Goal: Task Accomplishment & Management: Use online tool/utility

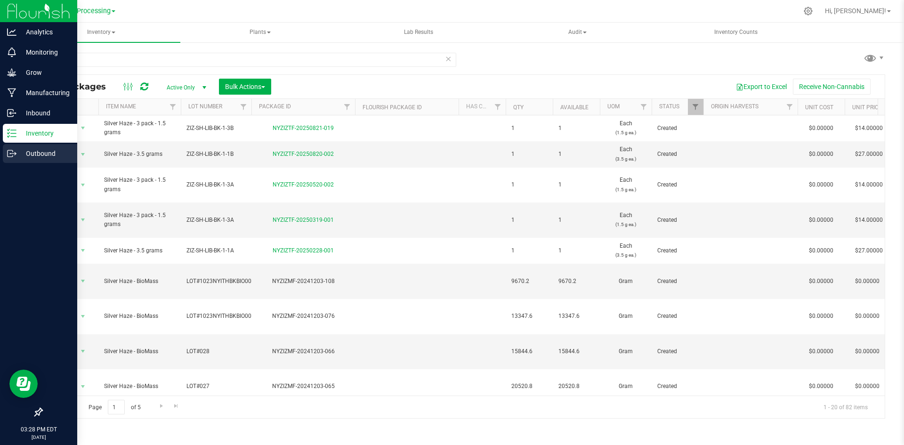
click at [41, 154] on p "Outbound" at bounding box center [44, 153] width 57 height 11
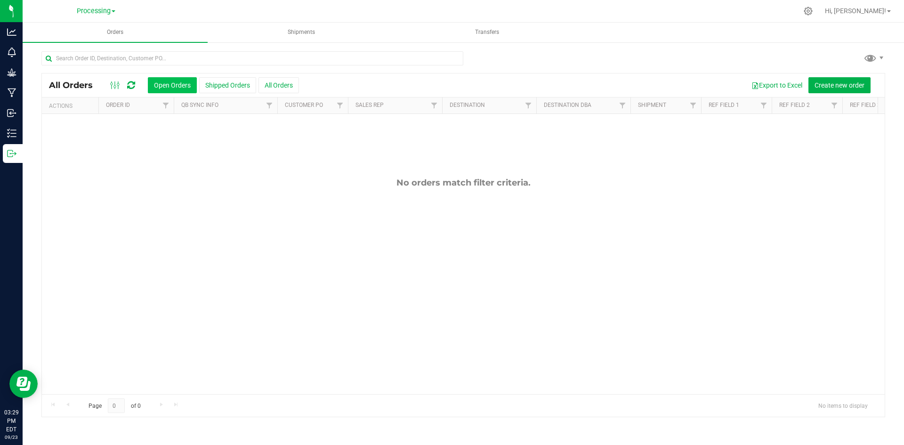
click at [171, 87] on button "Open Orders" at bounding box center [172, 85] width 49 height 16
click at [268, 85] on button "All Orders" at bounding box center [279, 85] width 41 height 16
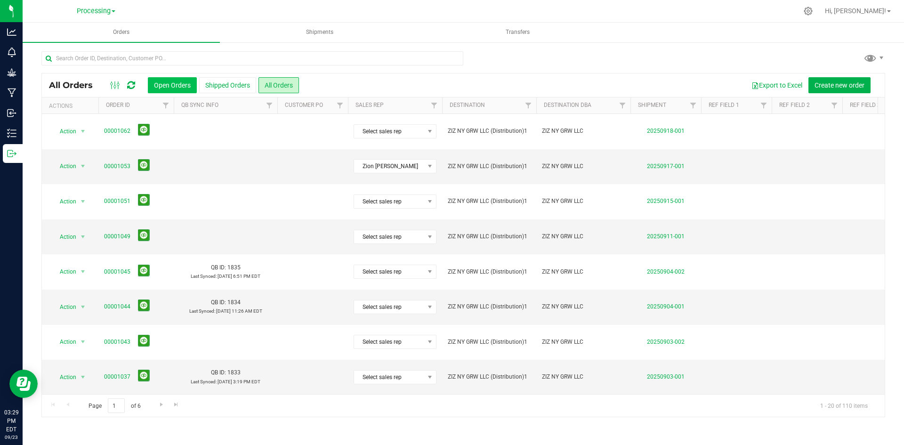
click at [175, 82] on button "Open Orders" at bounding box center [172, 85] width 49 height 16
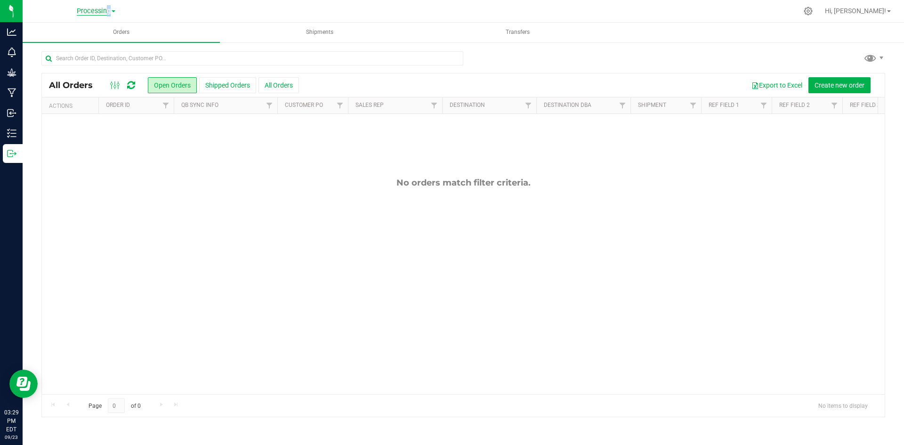
click at [104, 11] on span "Processing" at bounding box center [94, 11] width 34 height 8
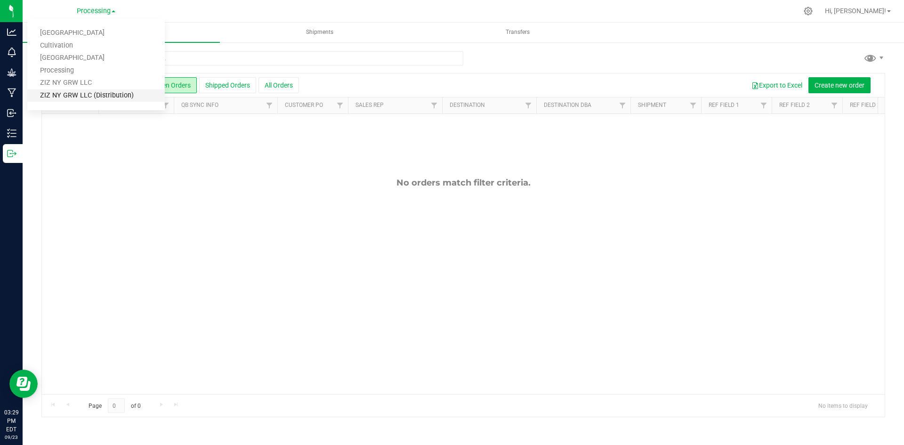
click at [96, 96] on link "ZIZ NY GRW LLC (Distribution)" at bounding box center [96, 96] width 138 height 13
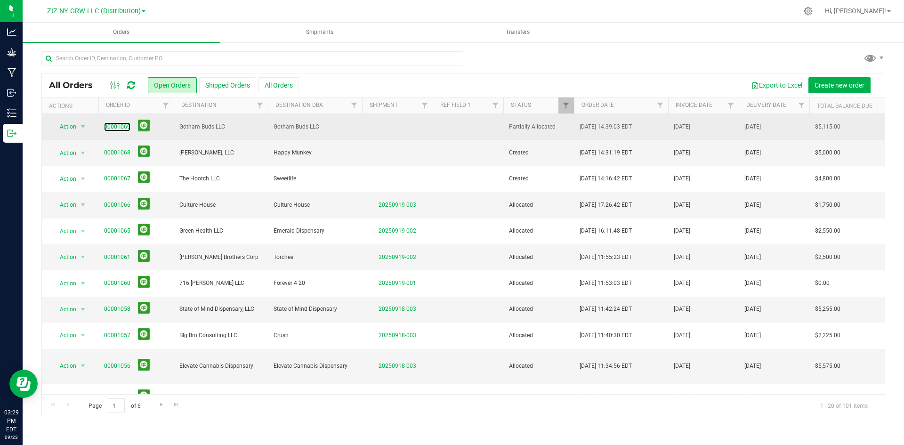
click at [115, 124] on link "00001069" at bounding box center [117, 126] width 26 height 9
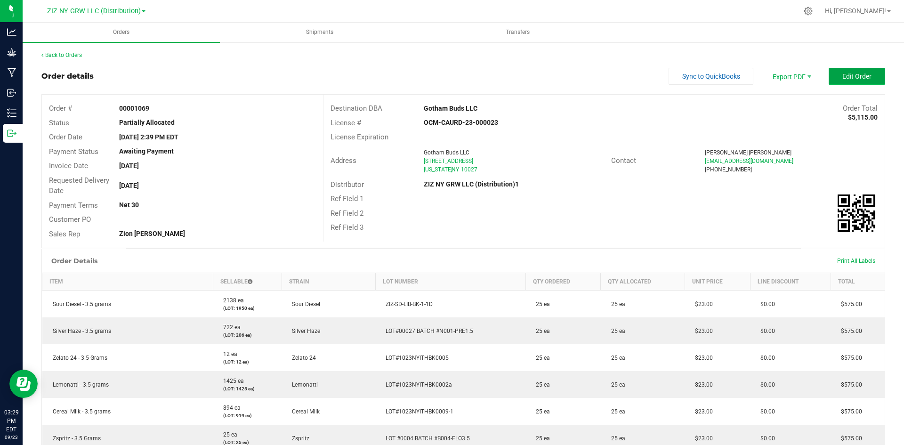
click at [861, 75] on span "Edit Order" at bounding box center [857, 77] width 29 height 8
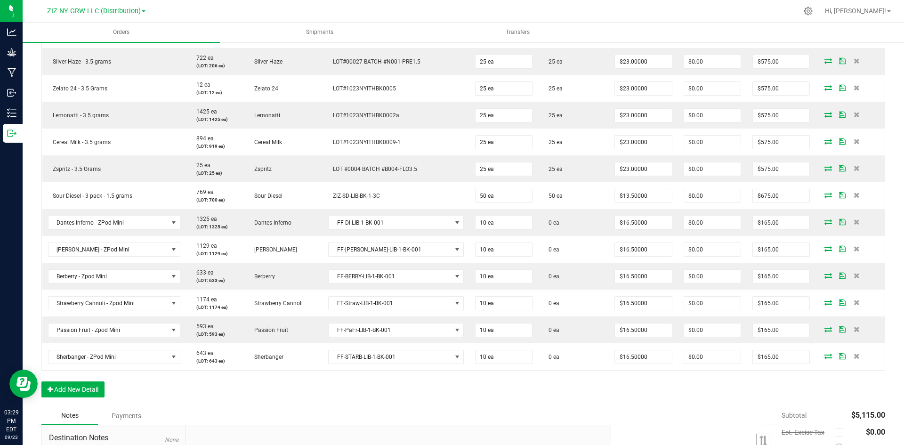
scroll to position [330, 0]
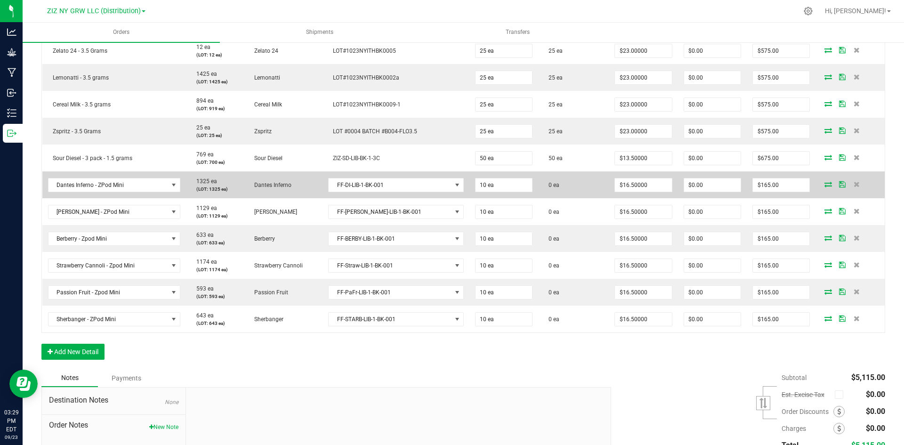
click at [825, 185] on icon at bounding box center [829, 184] width 8 height 6
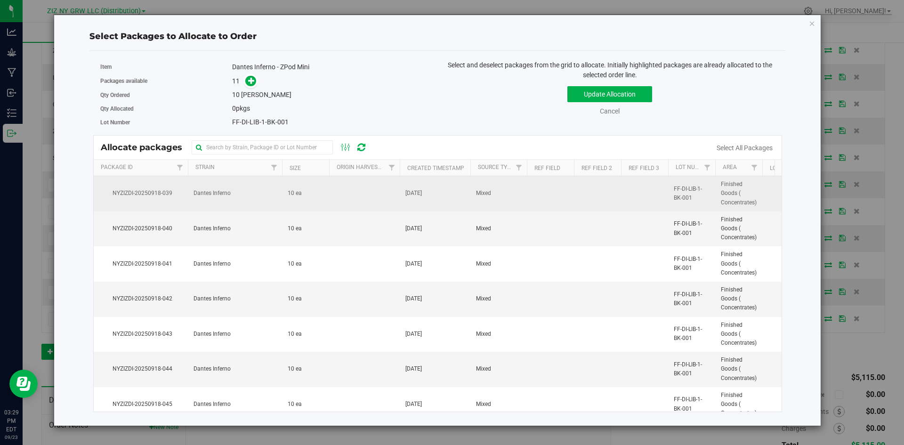
click at [298, 197] on span "10 ea" at bounding box center [295, 193] width 14 height 9
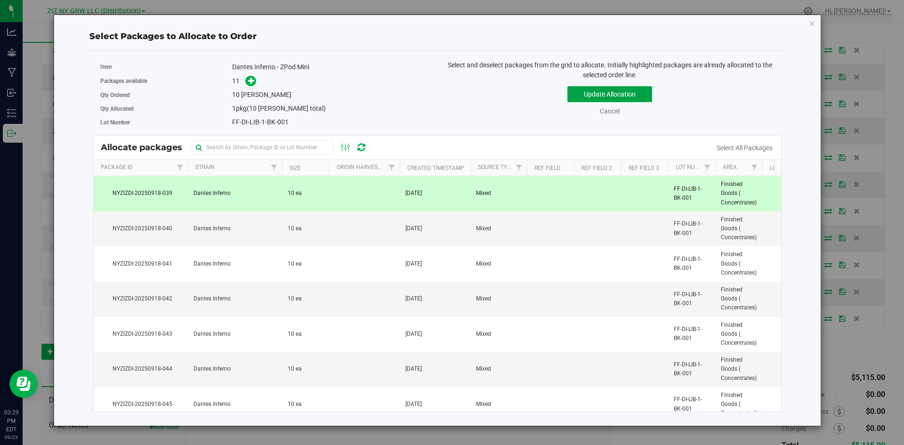
click at [597, 93] on button "Update Allocation" at bounding box center [610, 94] width 85 height 16
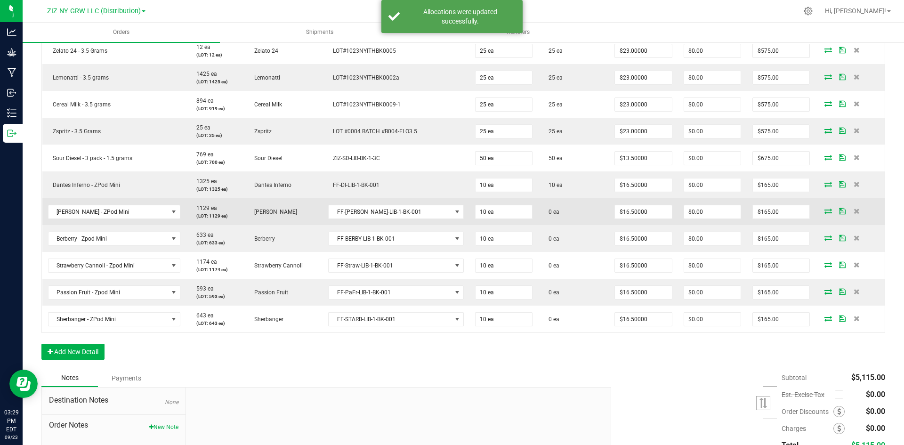
click at [825, 209] on icon at bounding box center [829, 211] width 8 height 6
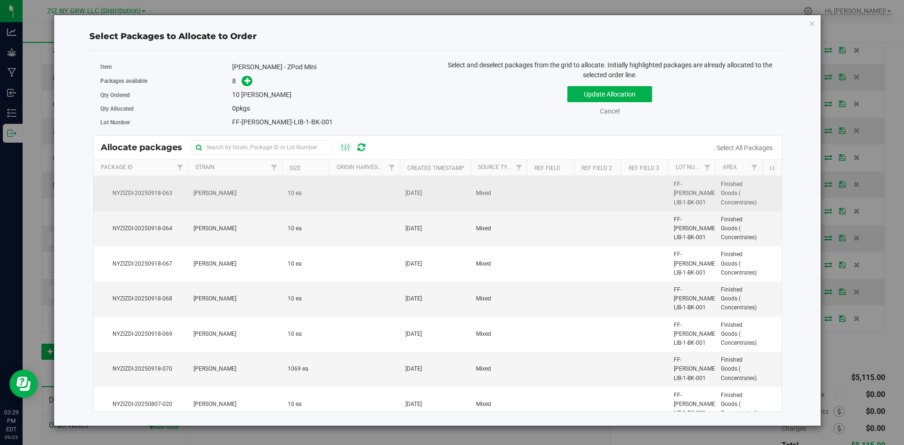
click at [328, 195] on td "10 ea" at bounding box center [305, 193] width 47 height 35
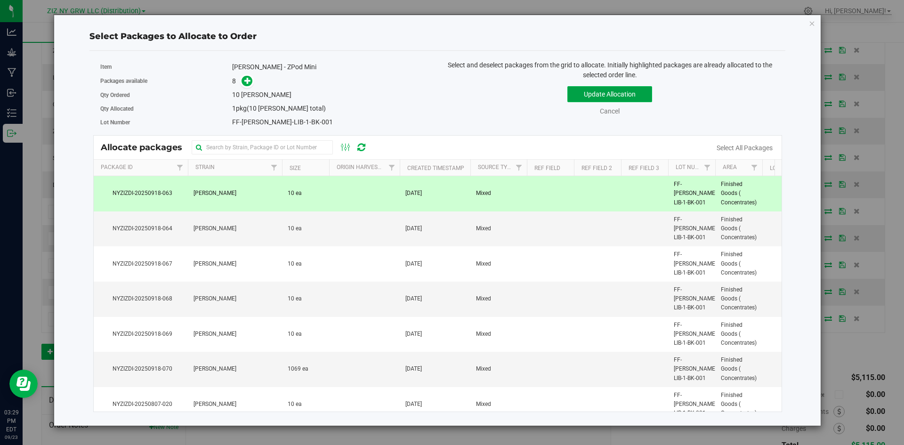
click at [597, 94] on button "Update Allocation" at bounding box center [610, 94] width 85 height 16
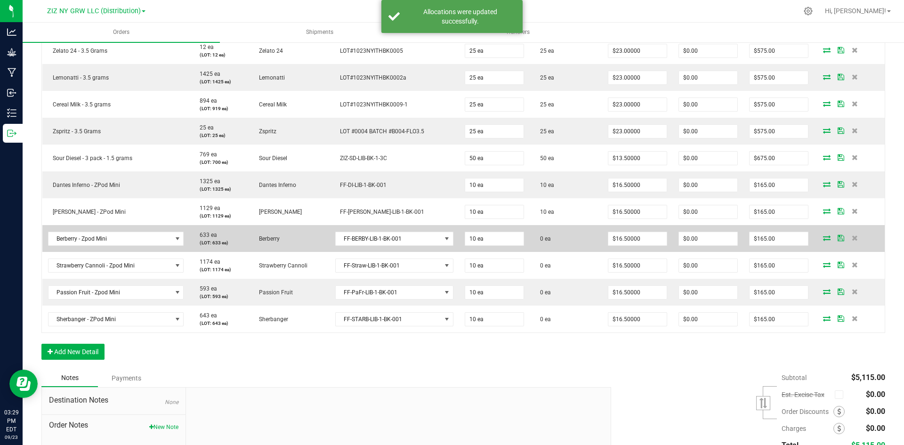
click at [823, 236] on icon at bounding box center [827, 238] width 8 height 6
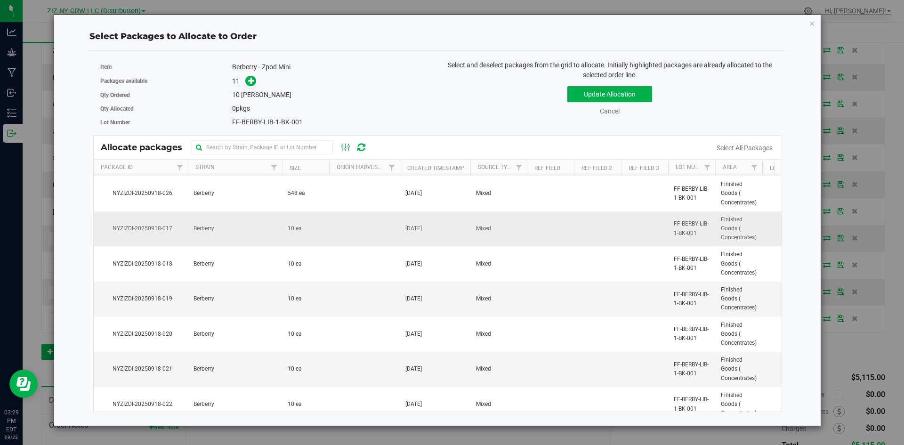
click at [293, 230] on span "10 ea" at bounding box center [295, 228] width 14 height 9
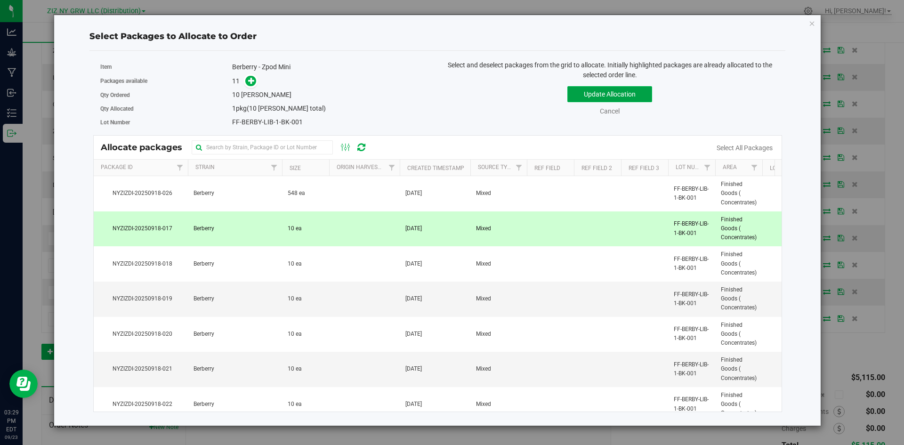
click at [596, 90] on button "Update Allocation" at bounding box center [610, 94] width 85 height 16
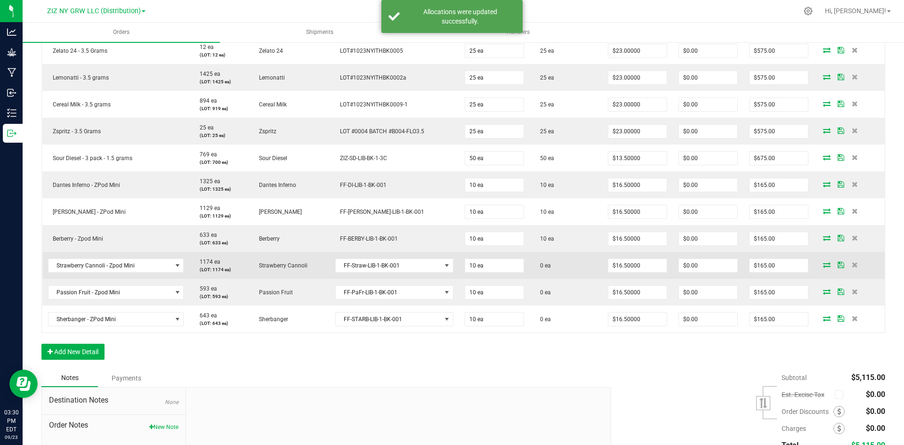
click at [823, 265] on icon at bounding box center [827, 265] width 8 height 6
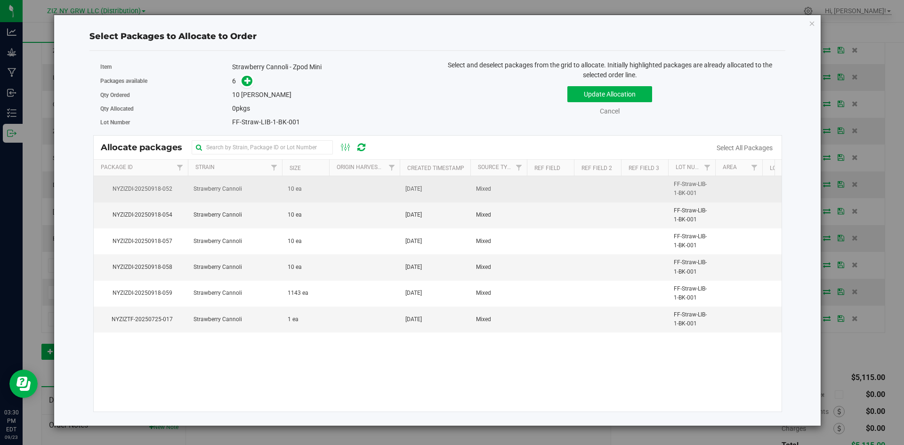
click at [292, 185] on span "10 ea" at bounding box center [295, 189] width 14 height 9
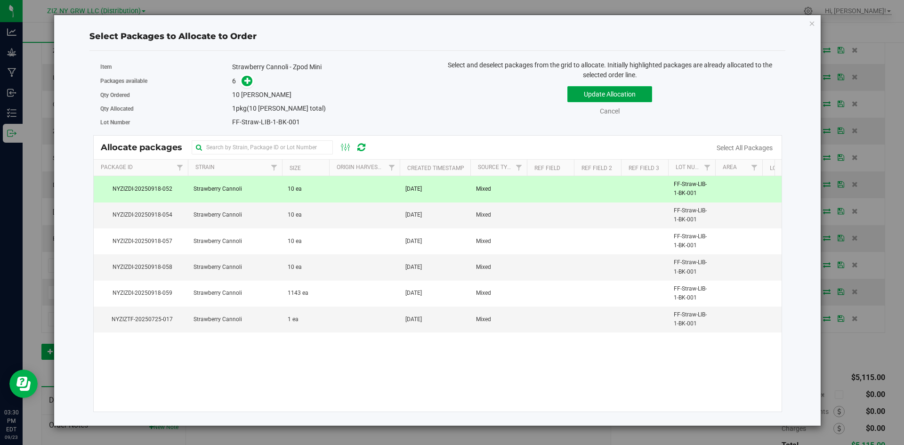
click at [603, 94] on button "Update Allocation" at bounding box center [610, 94] width 85 height 16
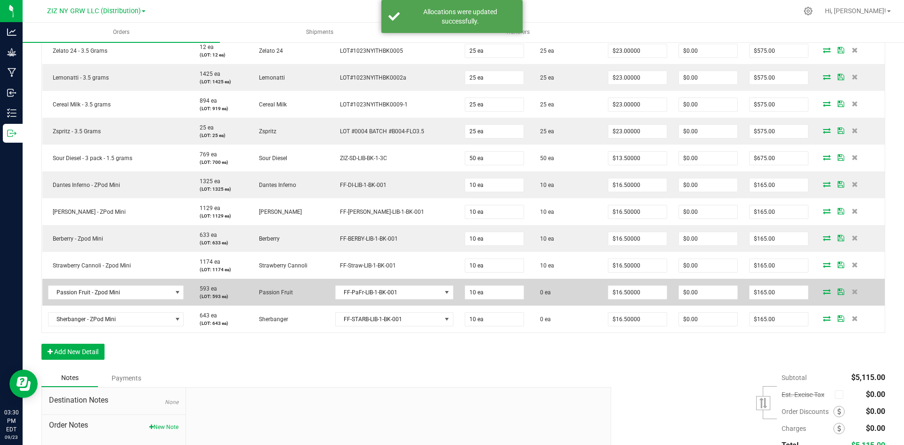
click at [823, 293] on icon at bounding box center [827, 292] width 8 height 6
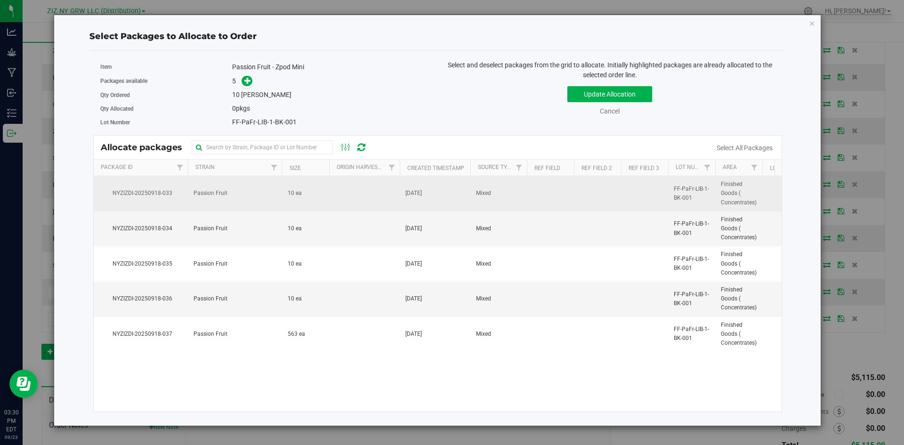
click at [319, 198] on td "10 ea" at bounding box center [305, 193] width 47 height 35
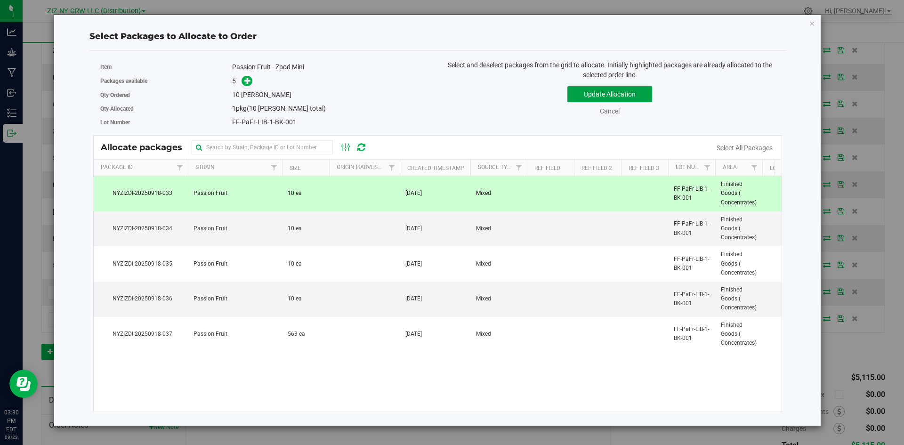
click at [611, 92] on button "Update Allocation" at bounding box center [610, 94] width 85 height 16
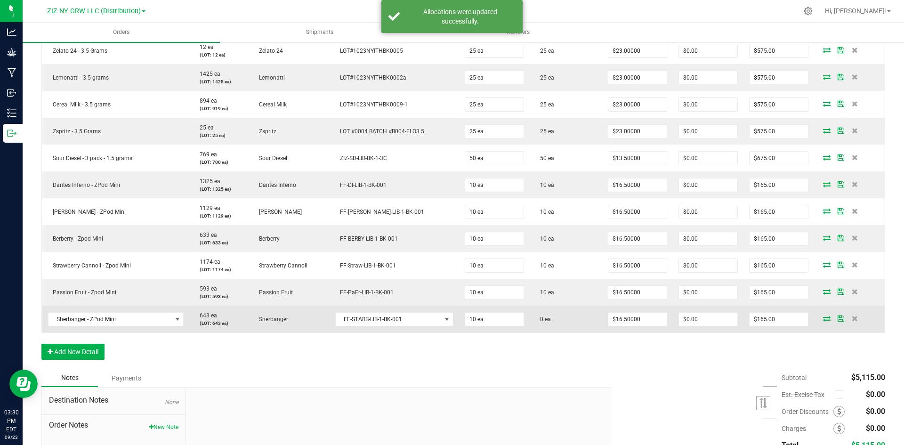
click at [823, 318] on icon at bounding box center [827, 319] width 8 height 6
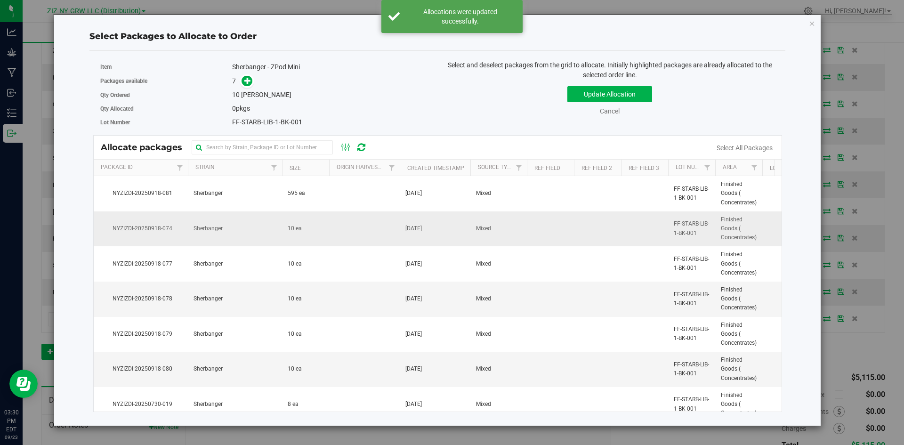
click at [310, 231] on td "10 ea" at bounding box center [305, 229] width 47 height 35
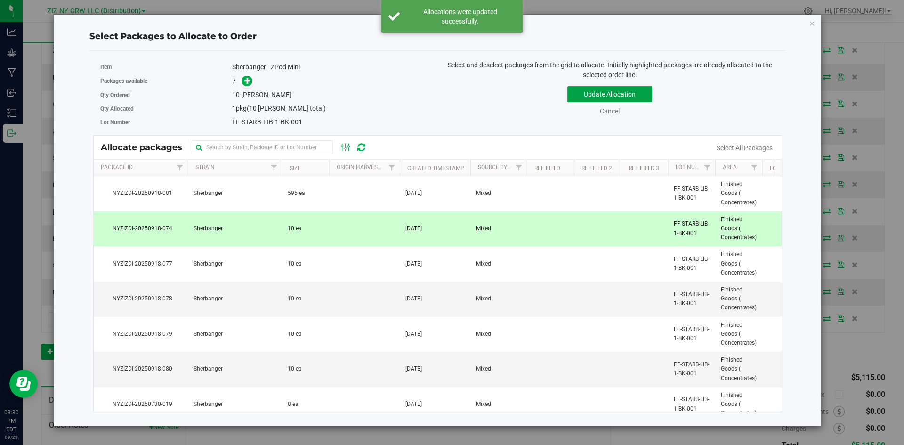
click at [647, 89] on button "Update Allocation" at bounding box center [610, 94] width 85 height 16
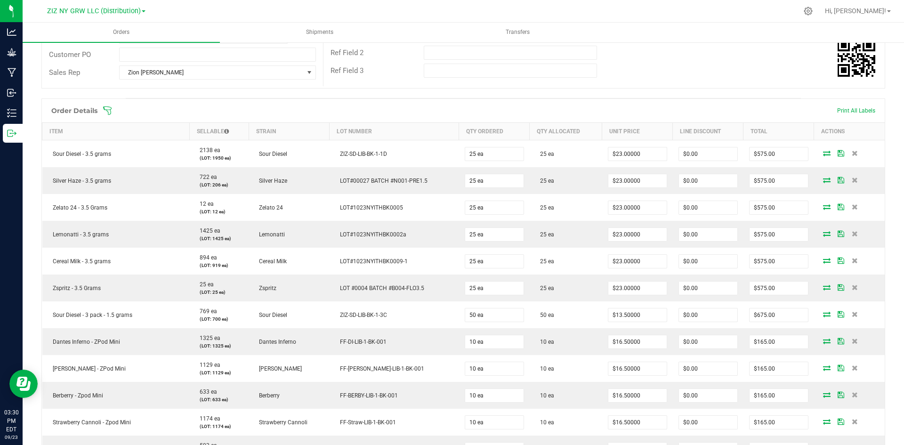
scroll to position [0, 0]
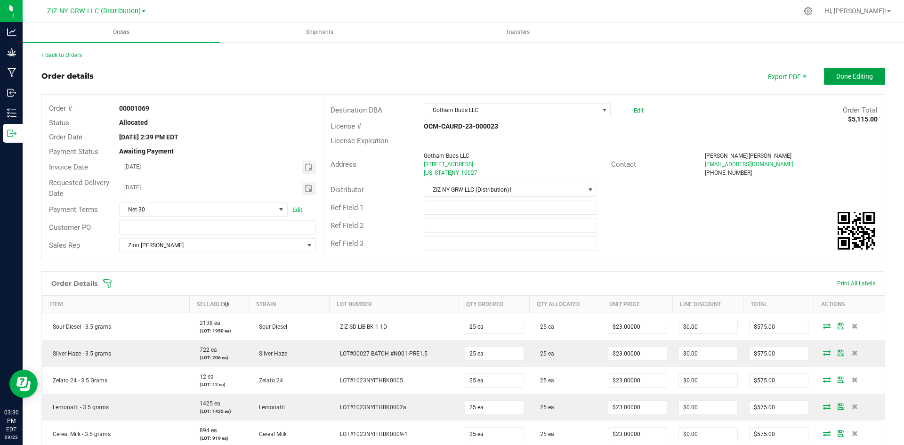
click at [827, 73] on button "Done Editing" at bounding box center [854, 76] width 61 height 17
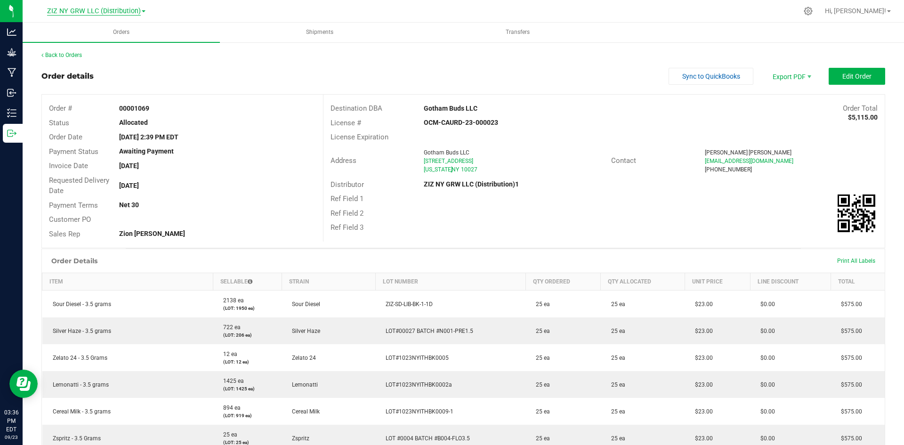
drag, startPoint x: 121, startPoint y: 11, endPoint x: 127, endPoint y: 14, distance: 6.6
click at [121, 11] on span "ZIZ NY GRW LLC (Distribution)" at bounding box center [94, 11] width 94 height 8
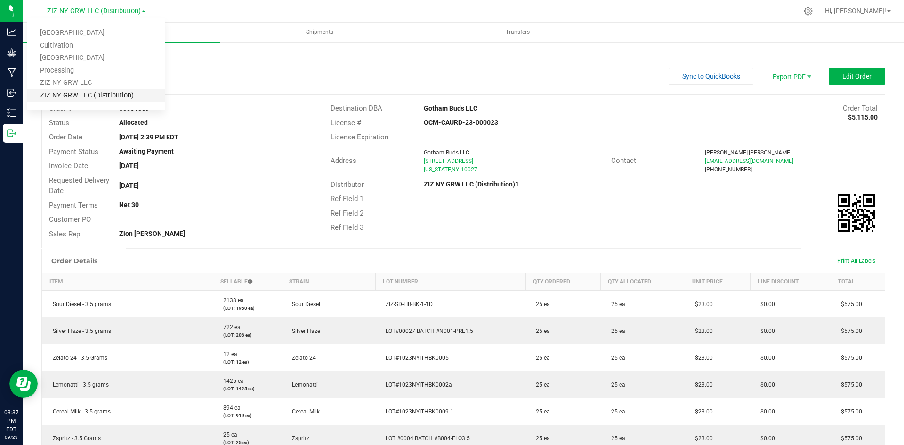
click at [85, 97] on link "ZIZ NY GRW LLC (Distribution)" at bounding box center [96, 96] width 138 height 13
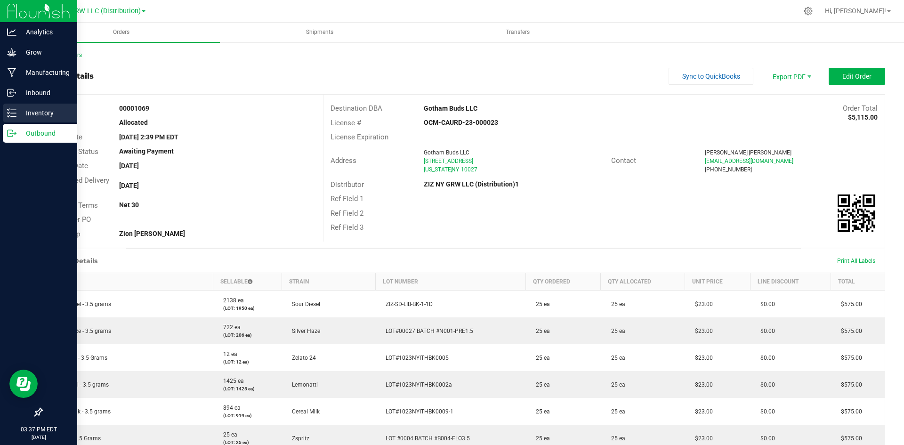
click at [16, 110] on line at bounding box center [13, 110] width 5 height 0
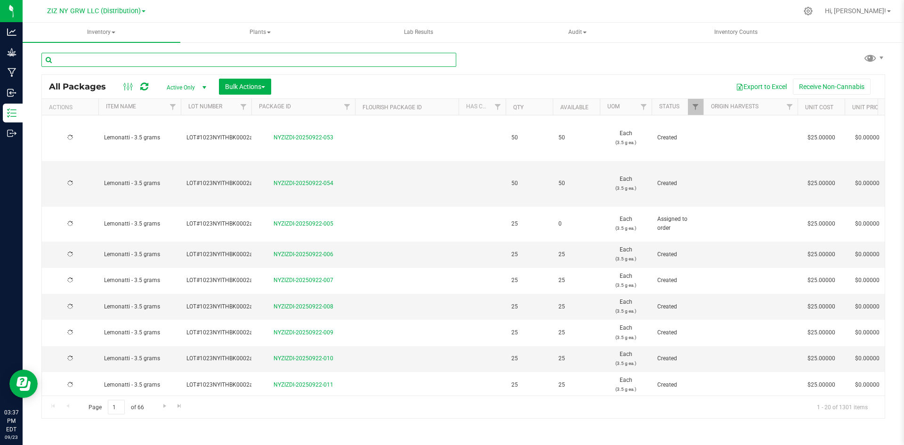
click at [79, 62] on input "text" at bounding box center [248, 60] width 415 height 14
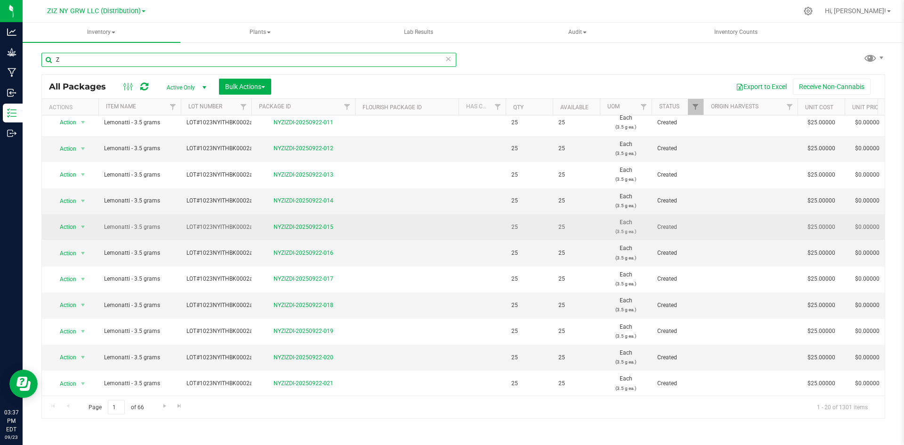
scroll to position [287, 0]
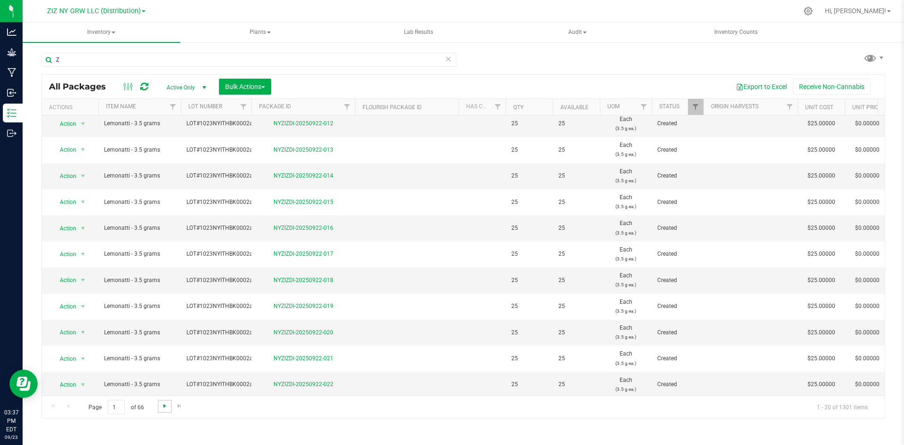
click at [164, 406] on span "Go to the next page" at bounding box center [165, 406] width 8 height 8
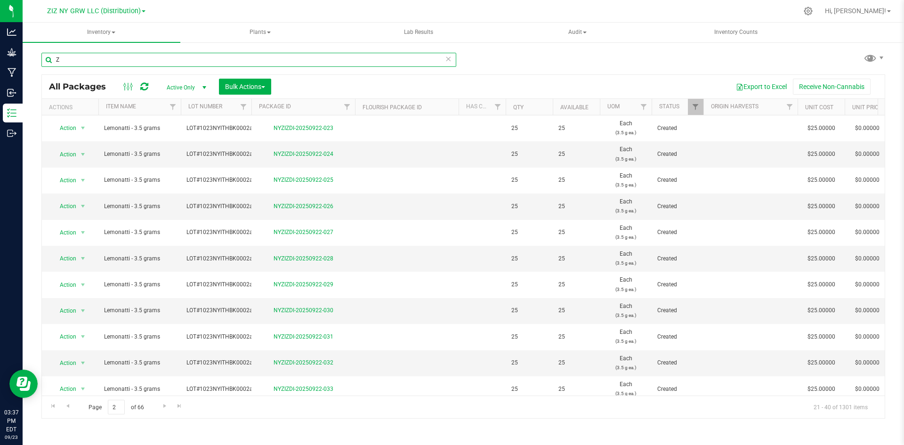
click at [83, 54] on input "Z" at bounding box center [248, 60] width 415 height 14
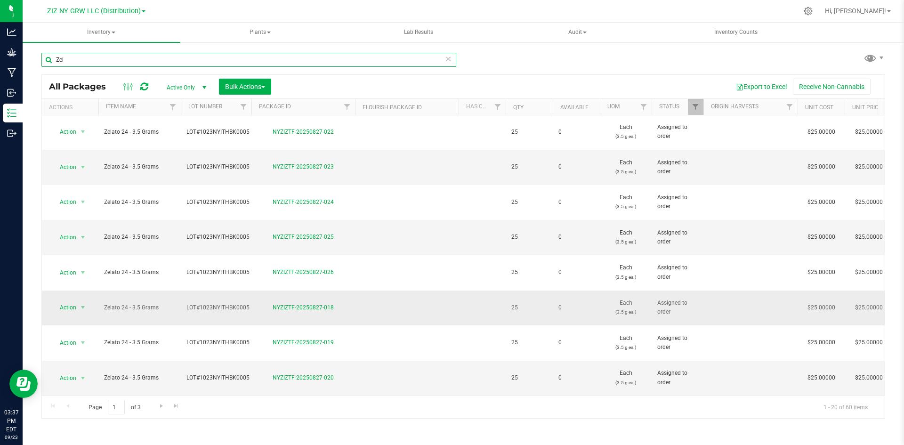
scroll to position [248, 0]
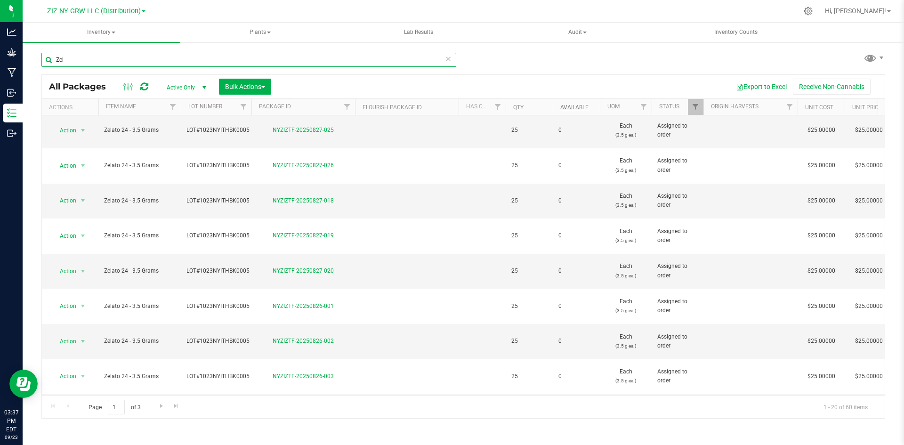
type input "Zel"
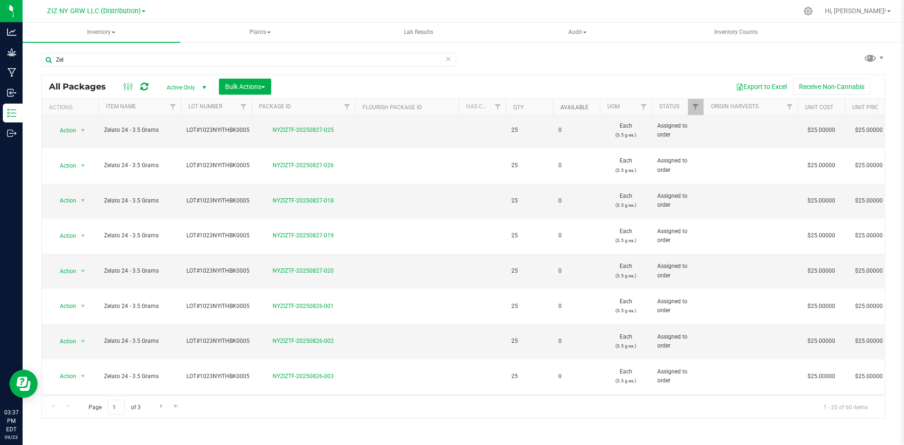
click at [579, 108] on link "Available" at bounding box center [575, 107] width 28 height 7
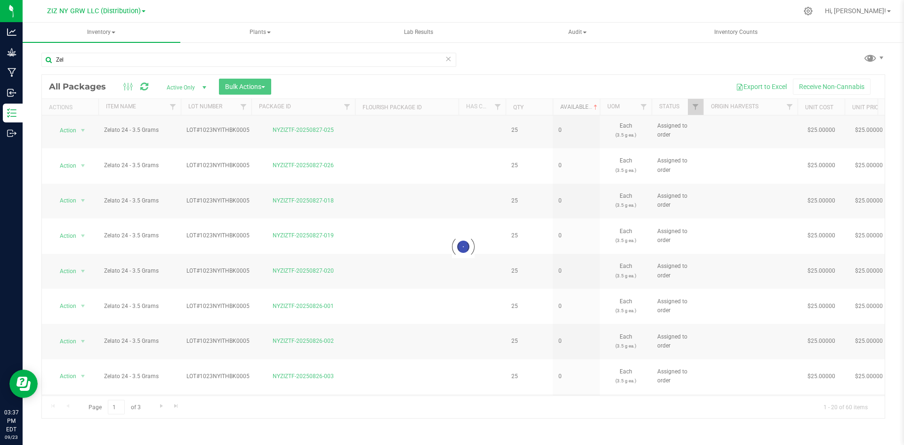
click at [578, 106] on link "Available" at bounding box center [580, 107] width 39 height 7
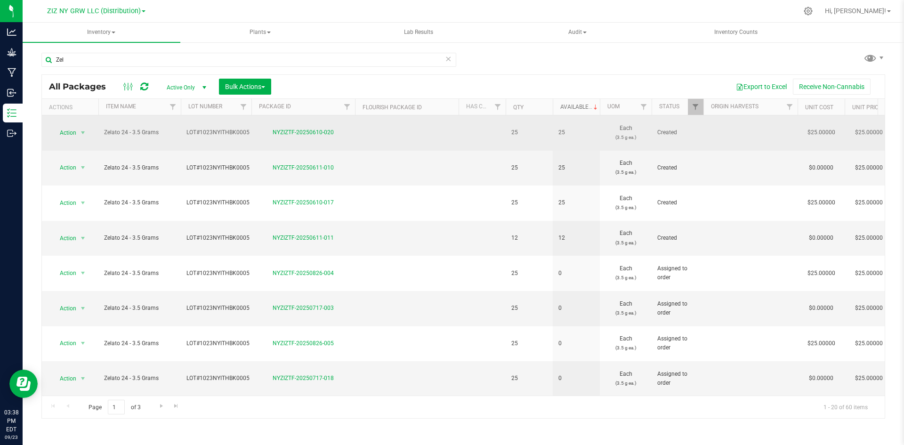
type input "[DATE]"
click at [69, 129] on span "Action" at bounding box center [63, 132] width 25 height 13
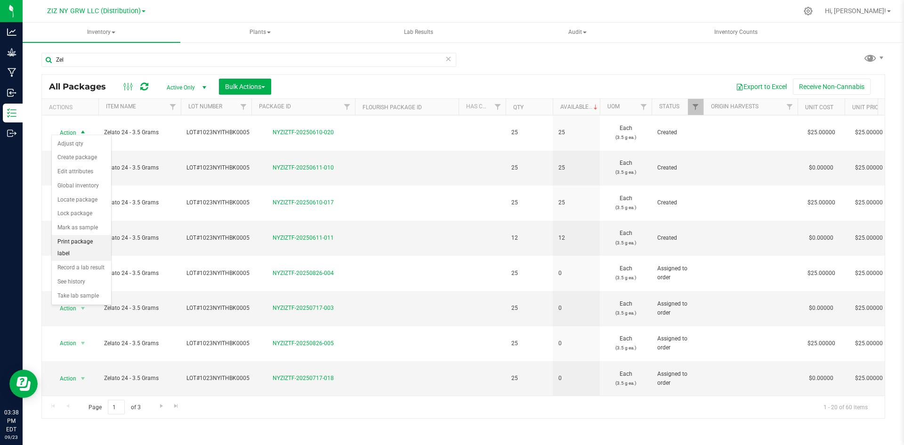
click at [92, 242] on li "Print package label" at bounding box center [81, 248] width 59 height 26
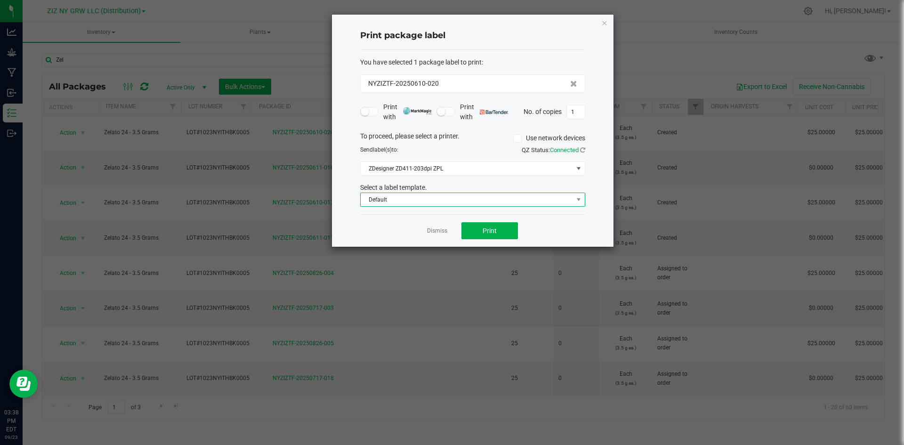
click at [434, 200] on span "Default" at bounding box center [467, 199] width 212 height 13
click at [421, 234] on li "Package ID Label" at bounding box center [473, 233] width 224 height 16
click at [473, 233] on button "Print" at bounding box center [490, 230] width 57 height 17
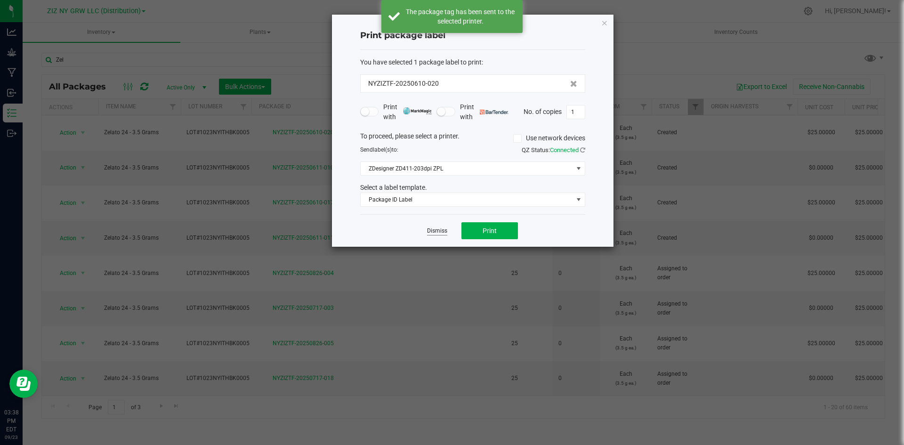
click at [440, 233] on link "Dismiss" at bounding box center [437, 231] width 20 height 8
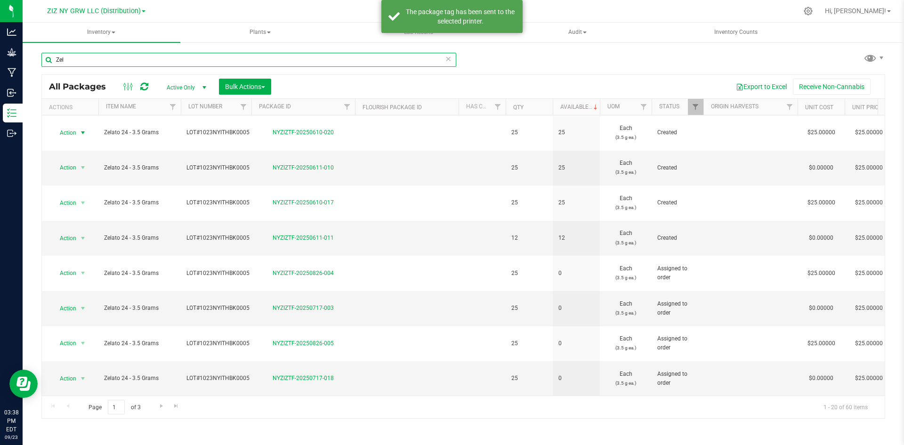
click at [104, 58] on input "Zel" at bounding box center [248, 60] width 415 height 14
type input "lemon"
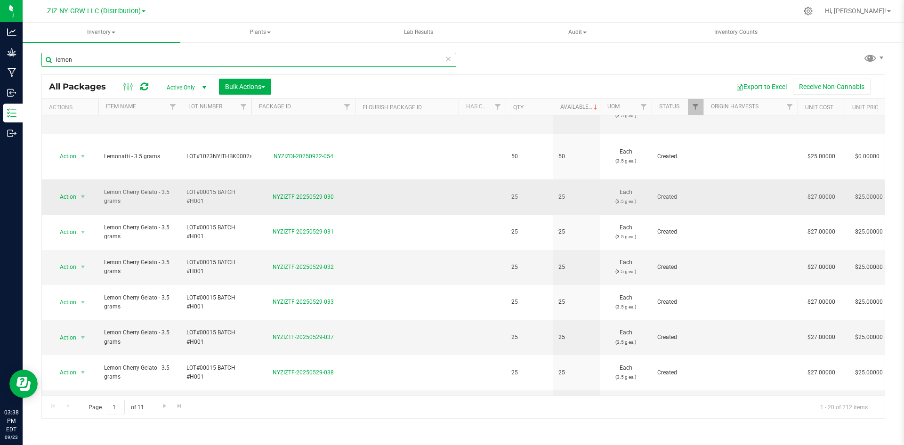
scroll to position [287, 0]
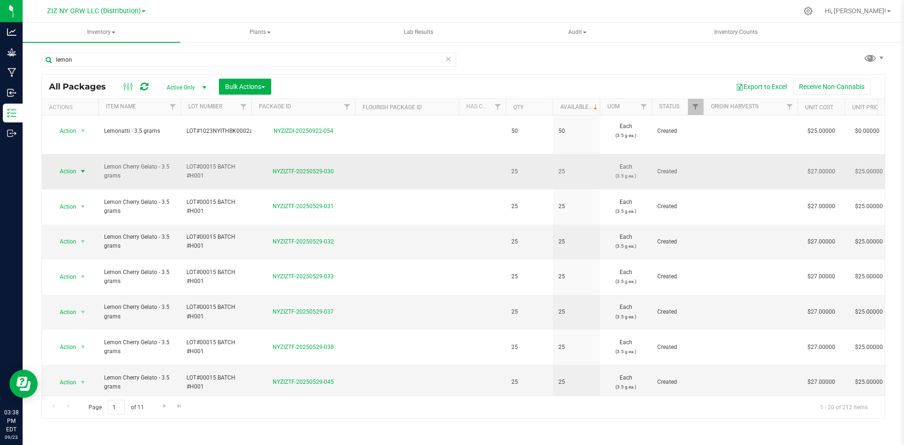
click at [77, 170] on span "select" at bounding box center [83, 171] width 12 height 13
click at [73, 278] on li "Print package label" at bounding box center [81, 287] width 59 height 26
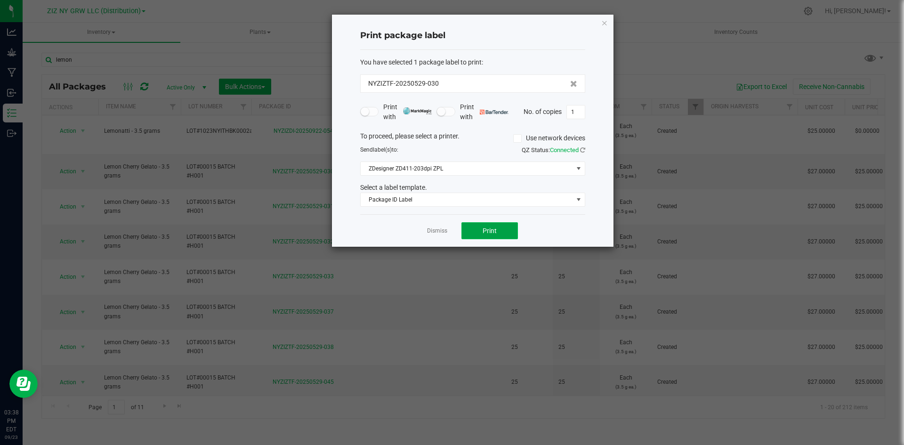
click at [473, 230] on button "Print" at bounding box center [490, 230] width 57 height 17
